Goal: Transaction & Acquisition: Purchase product/service

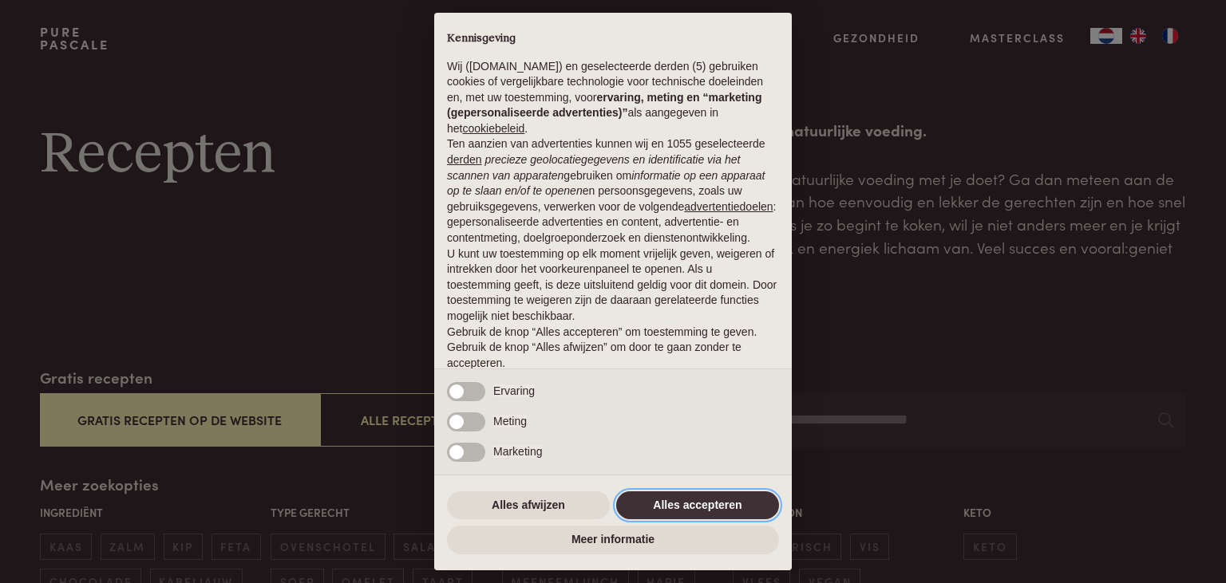
click at [685, 510] on button "Alles accepteren" at bounding box center [697, 506] width 163 height 29
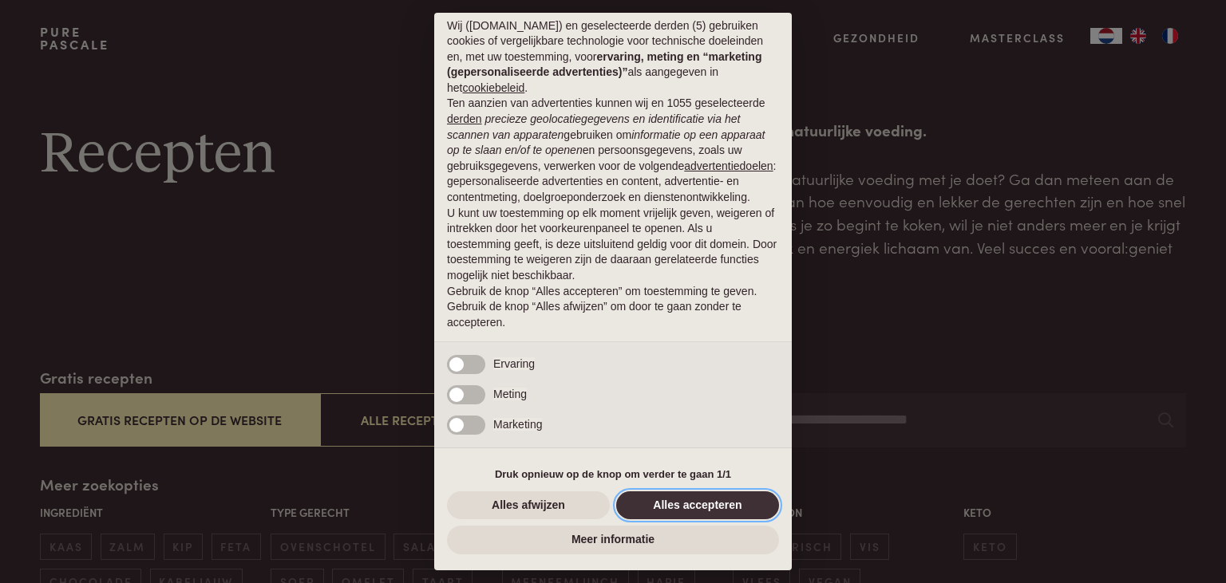
click at [710, 504] on button "Alles accepteren" at bounding box center [697, 506] width 163 height 29
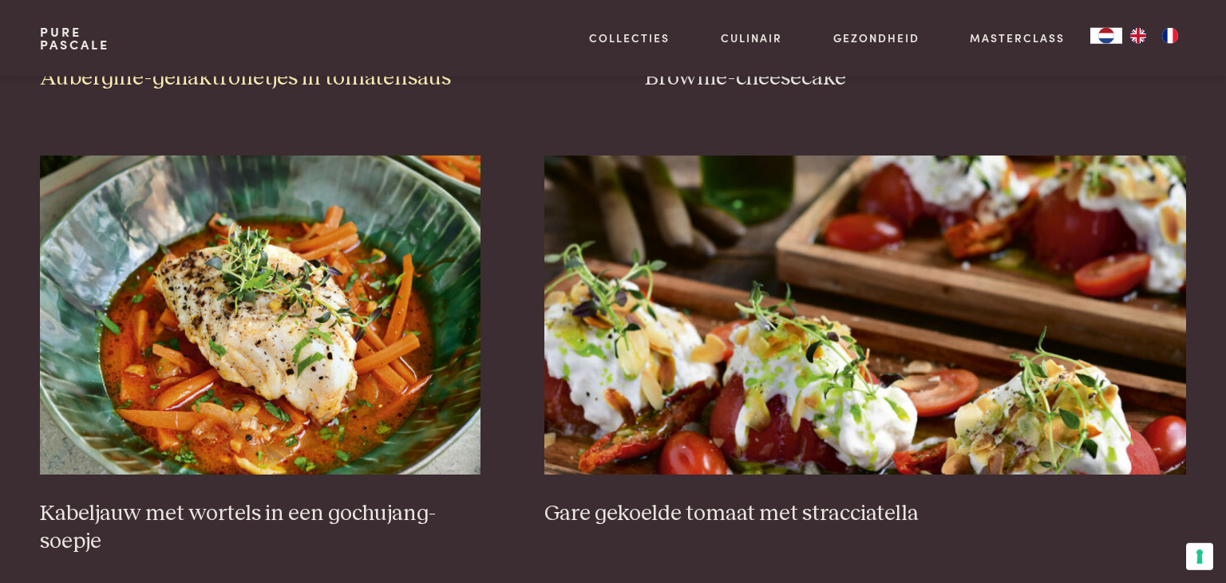
scroll to position [1264, 0]
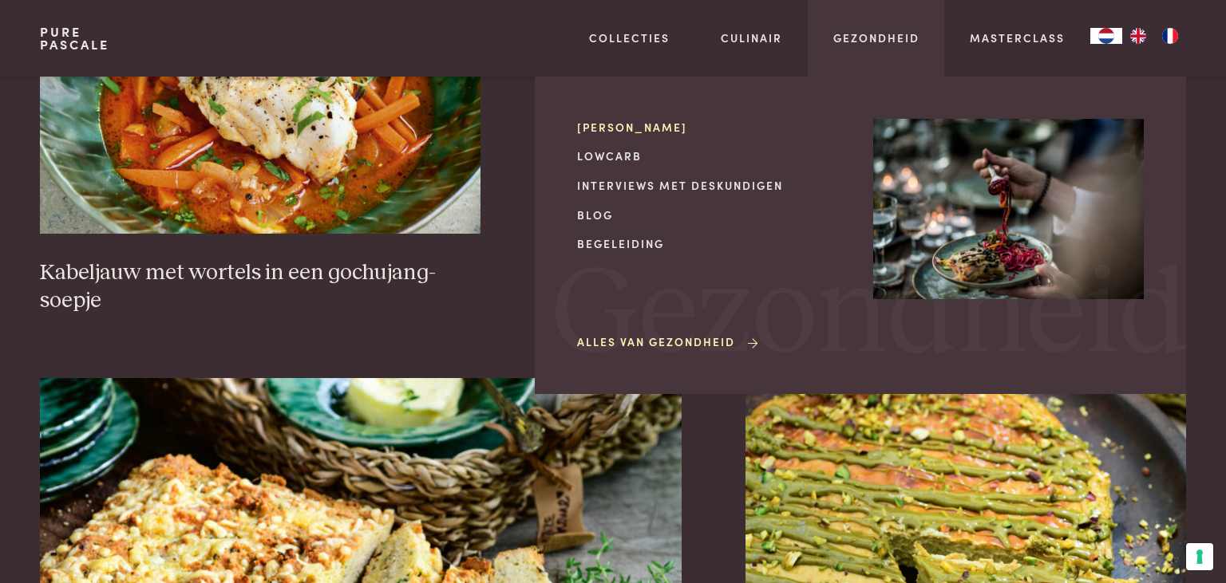
click at [637, 121] on link "[PERSON_NAME]" at bounding box center [712, 127] width 271 height 17
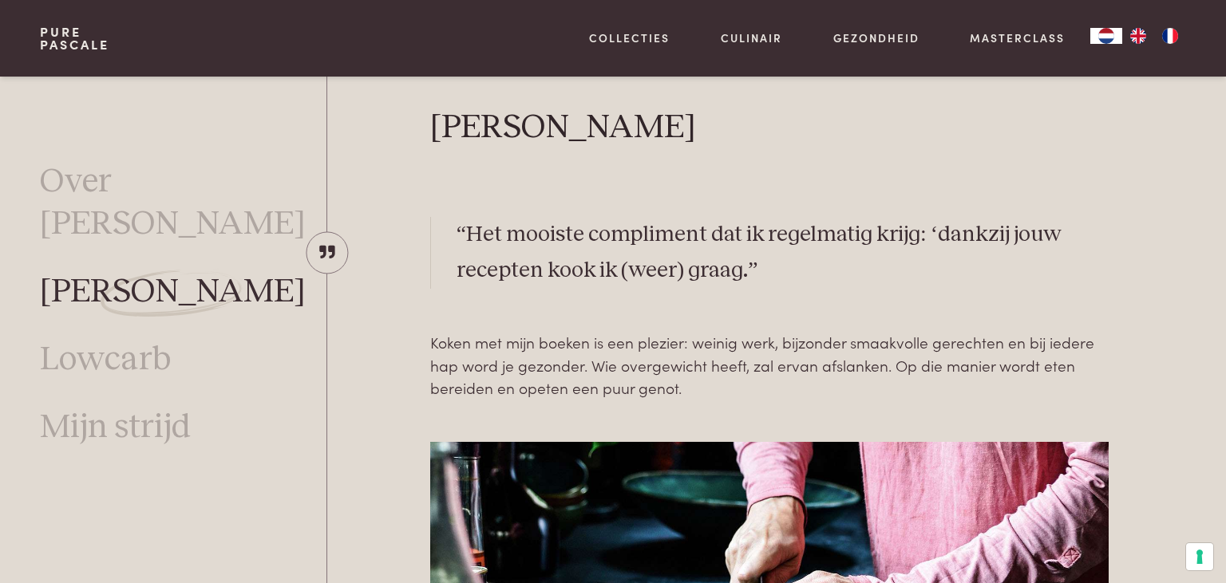
scroll to position [421, 0]
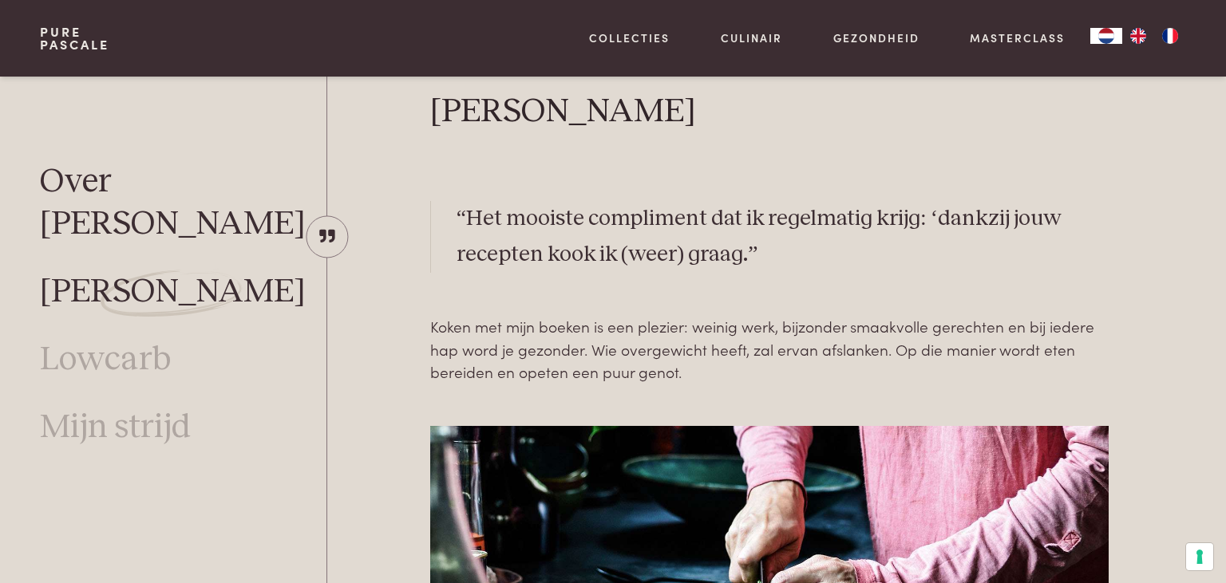
click at [184, 180] on link "Over [PERSON_NAME]" at bounding box center [183, 203] width 286 height 85
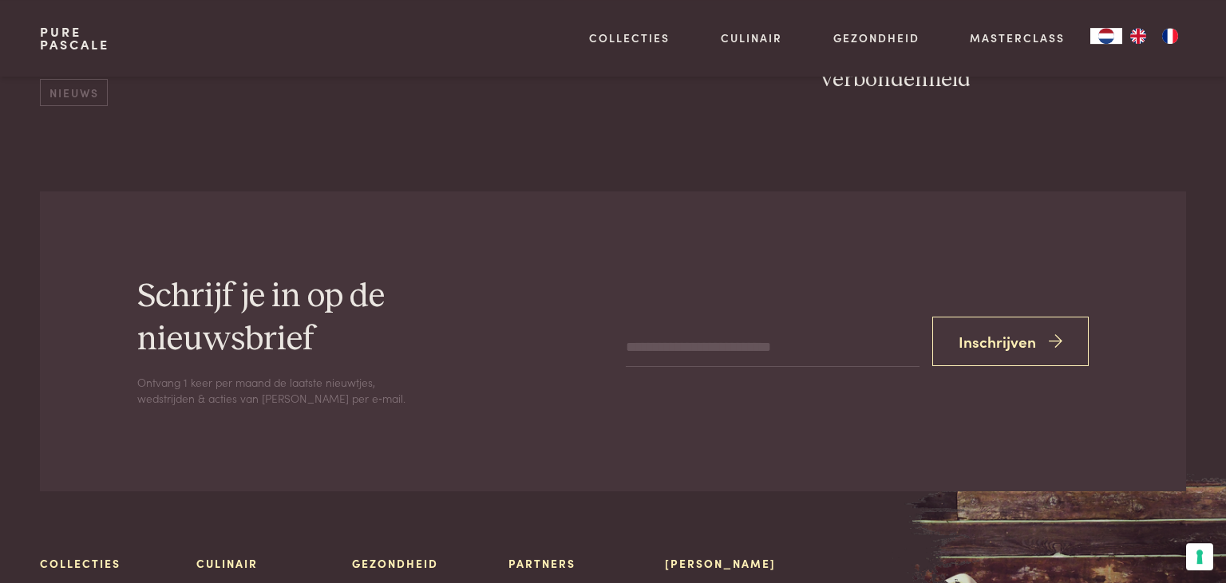
scroll to position [7010, 0]
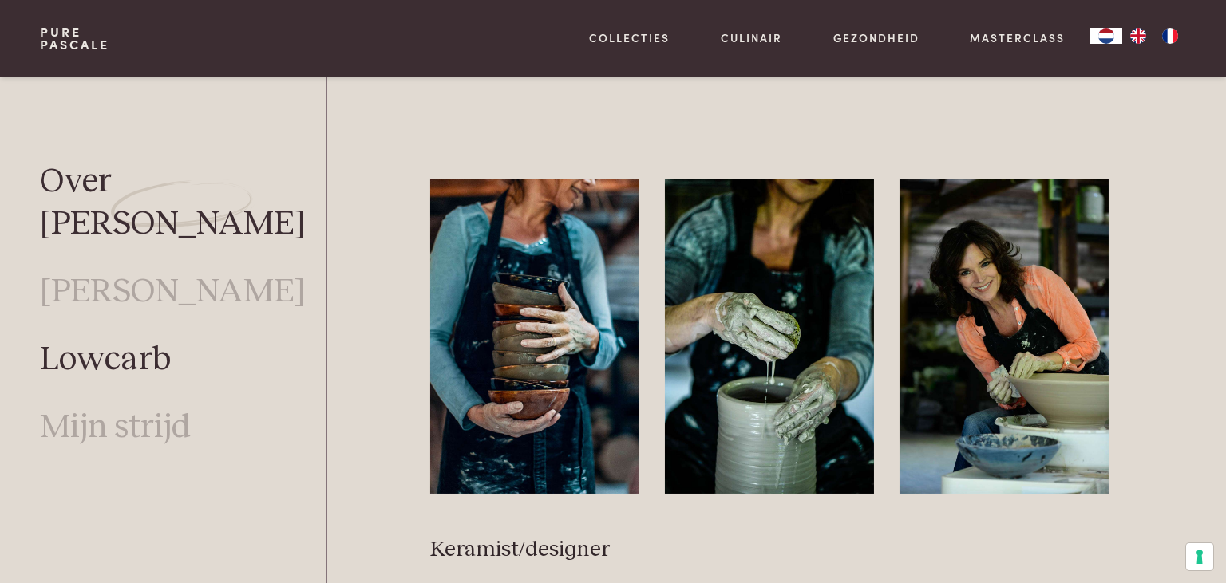
click at [69, 339] on link "Lowcarb" at bounding box center [105, 360] width 131 height 42
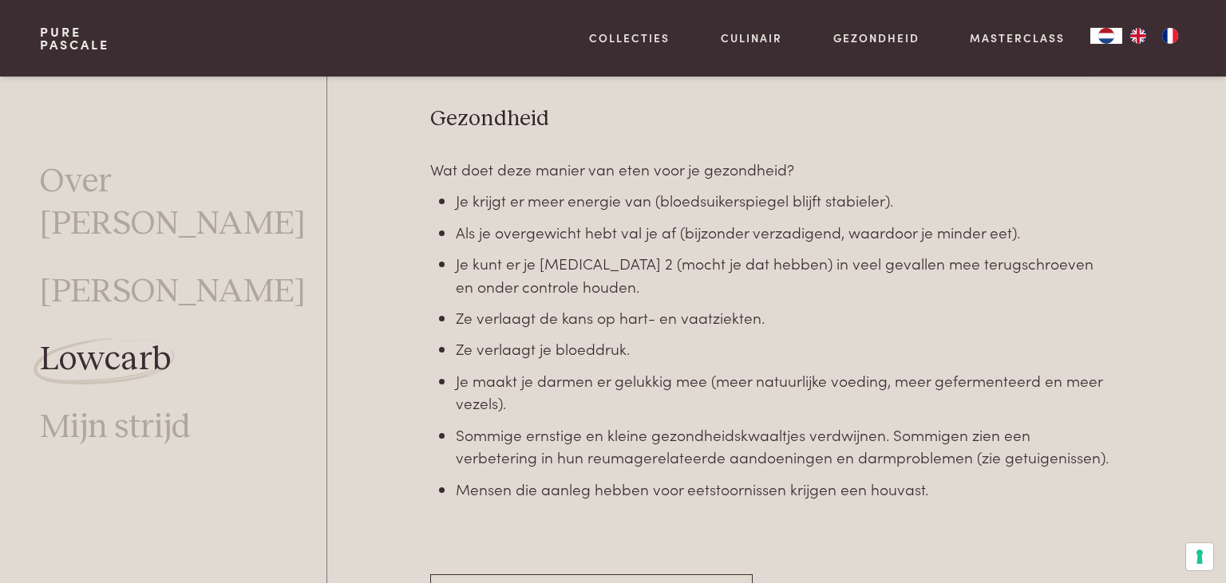
scroll to position [2183, 0]
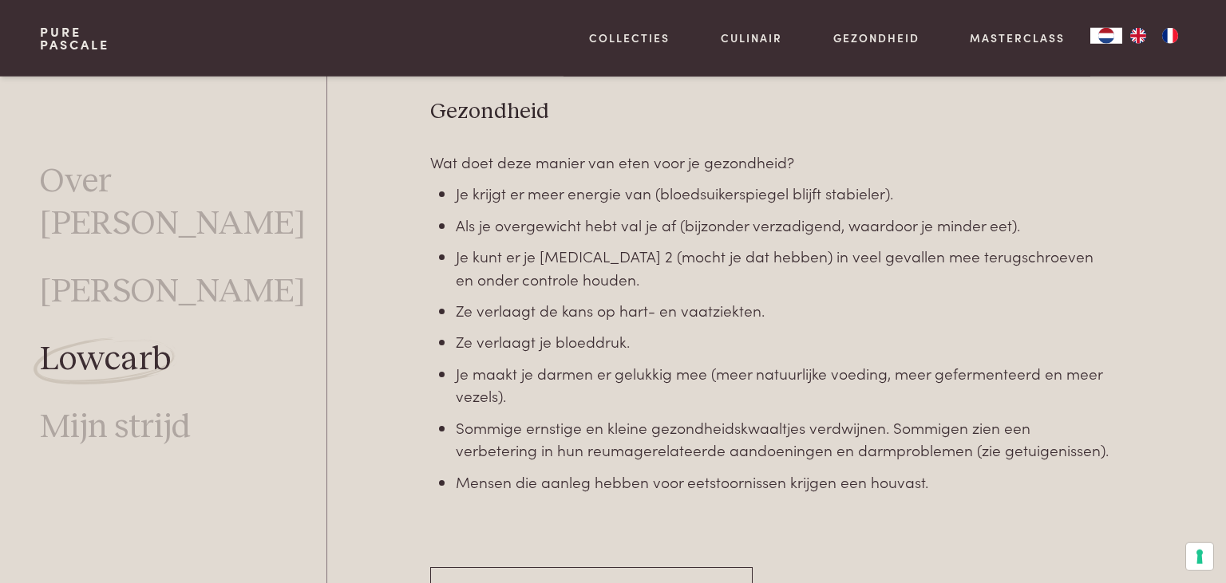
drag, startPoint x: 1218, startPoint y: 145, endPoint x: 1207, endPoint y: 229, distance: 84.5
click at [1207, 229] on div at bounding box center [1181, 358] width 61 height 520
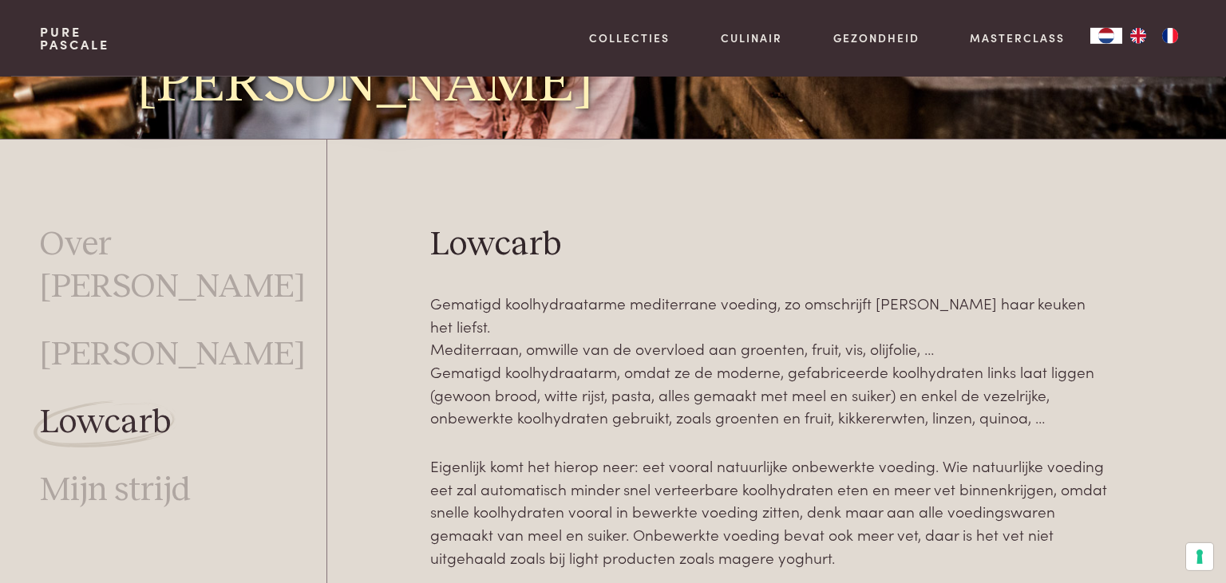
scroll to position [0, 0]
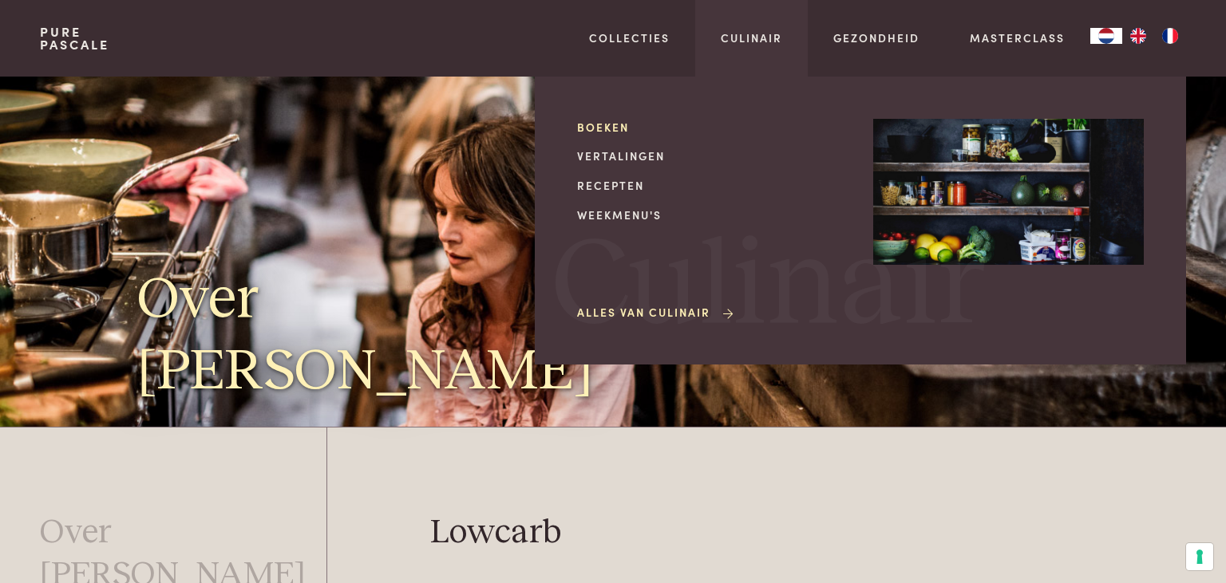
click at [611, 131] on link "Boeken" at bounding box center [712, 127] width 271 height 17
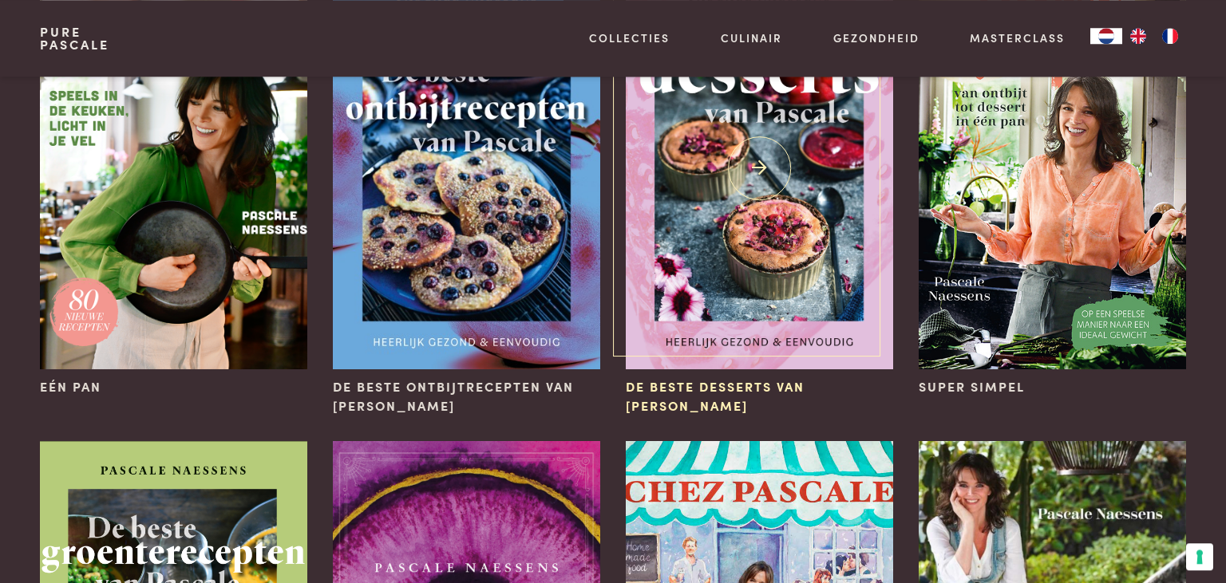
scroll to position [421, 0]
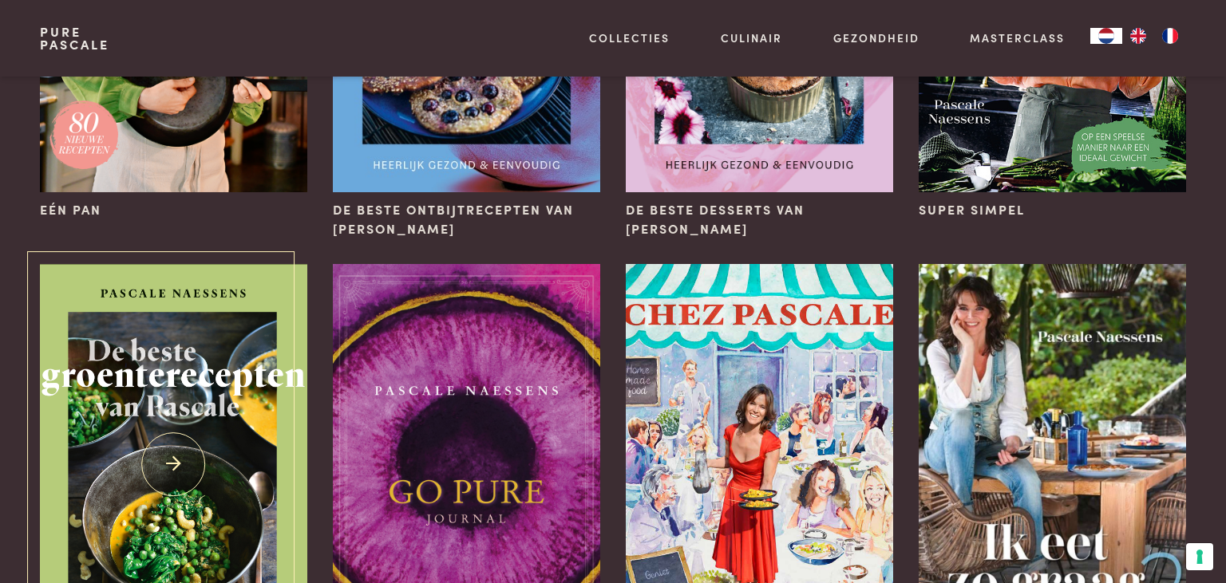
click at [231, 354] on img at bounding box center [173, 464] width 267 height 401
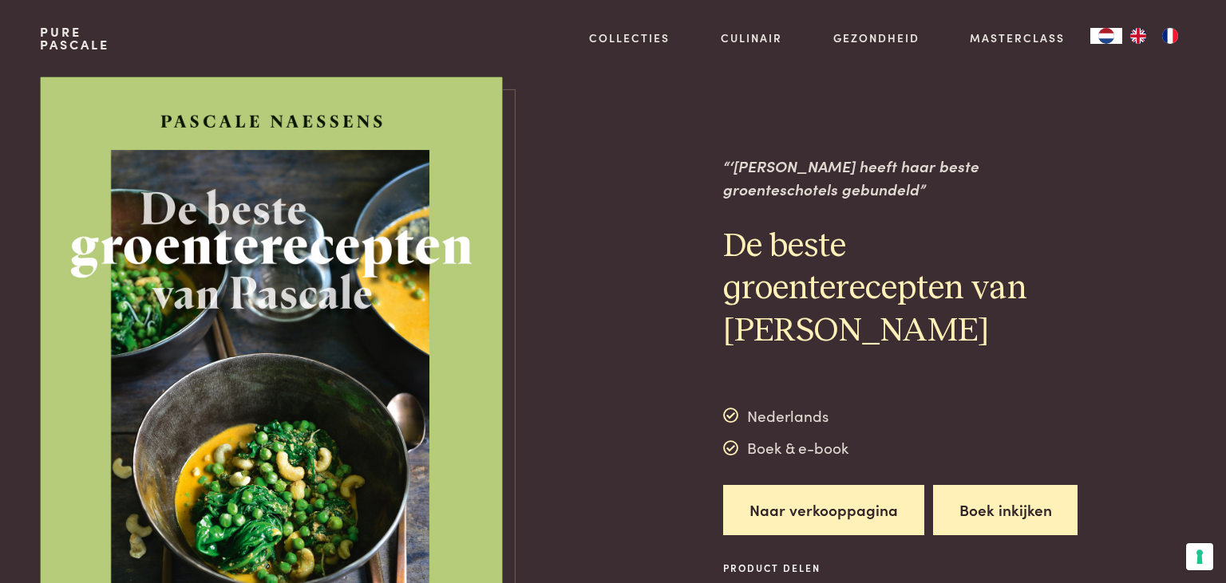
click at [1013, 500] on button "Boek inkijken" at bounding box center [1005, 510] width 145 height 50
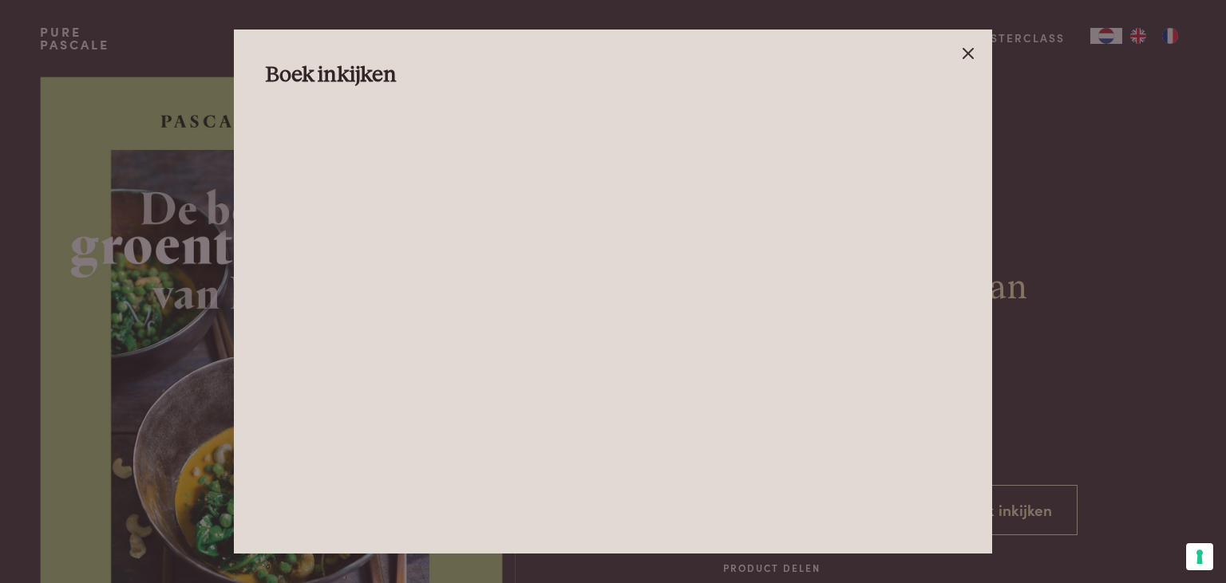
click at [966, 54] on line at bounding box center [968, 54] width 10 height 10
